Goal: Task Accomplishment & Management: Manage account settings

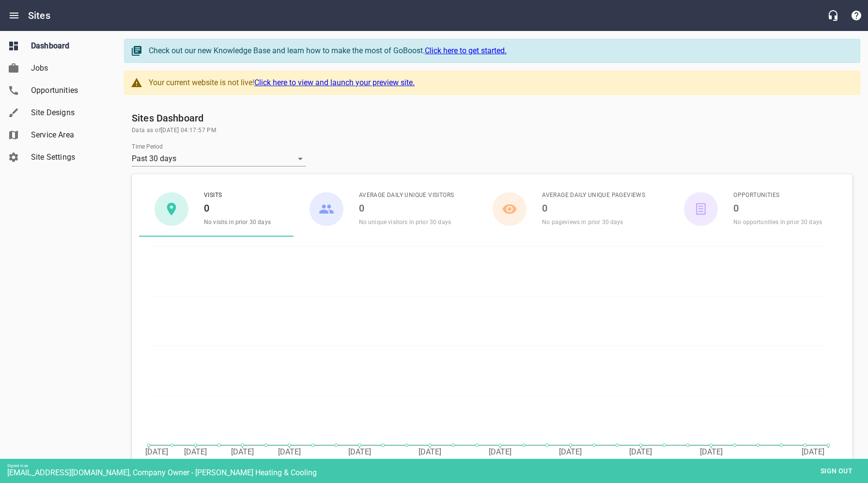
click at [52, 162] on span "Site Settings" at bounding box center [68, 158] width 74 height 12
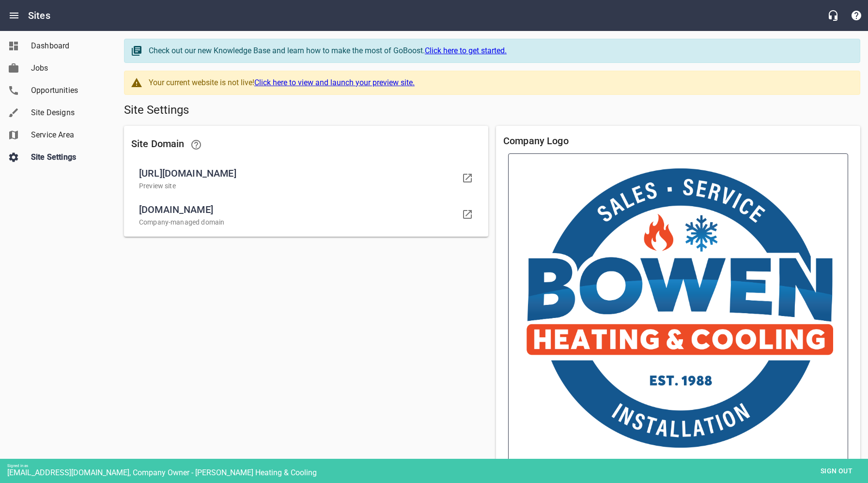
click at [632, 280] on img at bounding box center [678, 308] width 310 height 279
click at [0, 0] on input "file" at bounding box center [0, 0] width 0 height 0
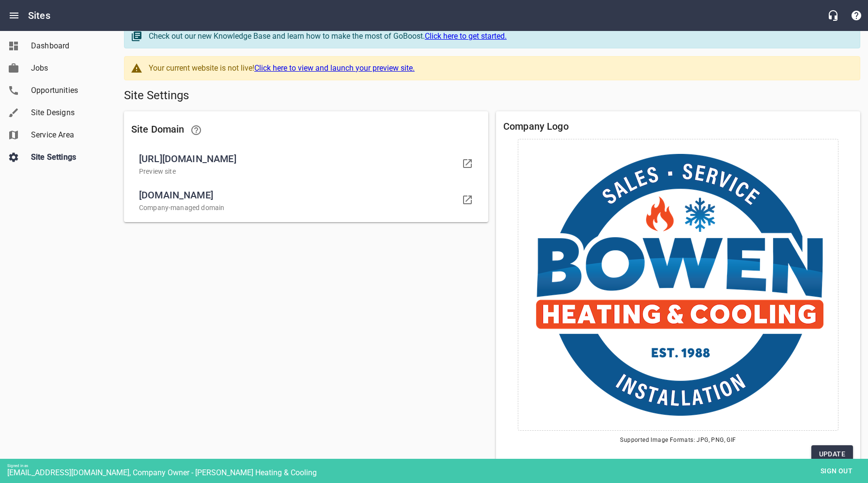
scroll to position [137, 0]
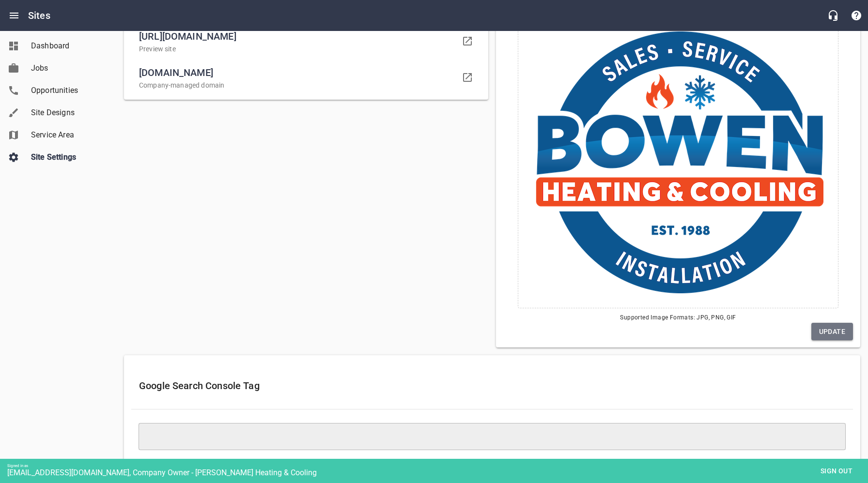
click at [828, 334] on span "Update" at bounding box center [832, 332] width 26 height 12
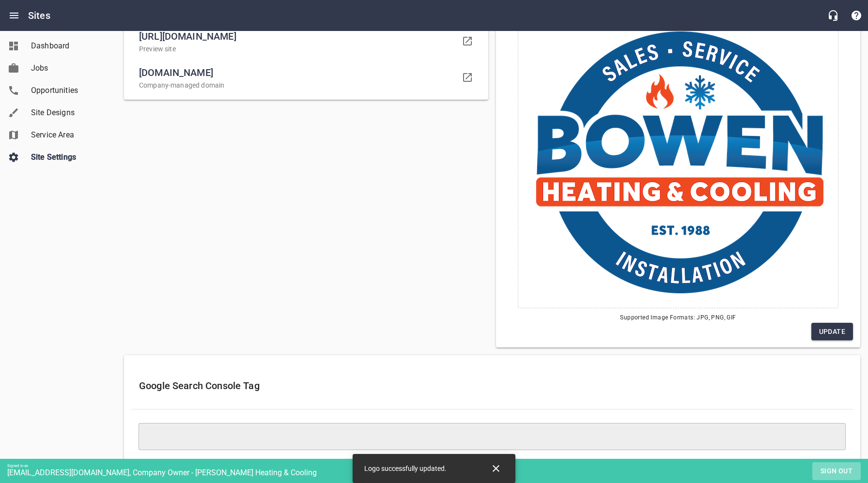
drag, startPoint x: 832, startPoint y: 470, endPoint x: 814, endPoint y: 457, distance: 22.3
click at [832, 470] on span "Sign out" at bounding box center [836, 471] width 41 height 12
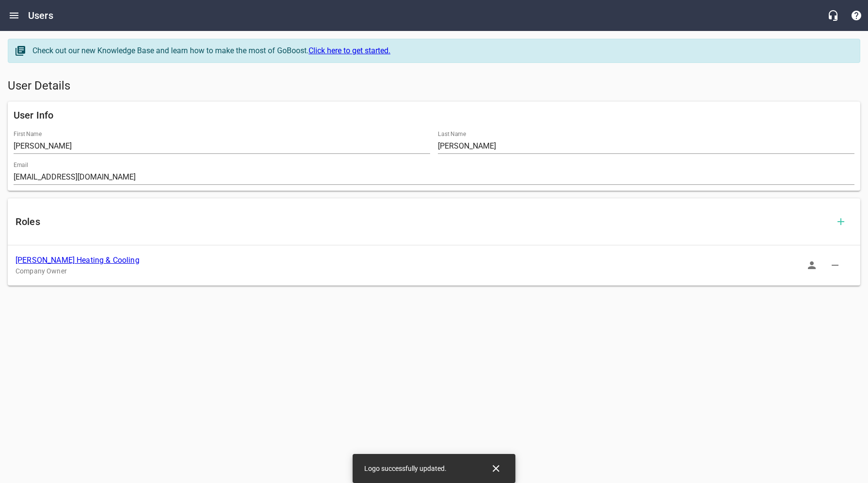
click at [81, 260] on link "[PERSON_NAME] Heating & Cooling" at bounding box center [77, 260] width 124 height 9
